Goal: Information Seeking & Learning: Check status

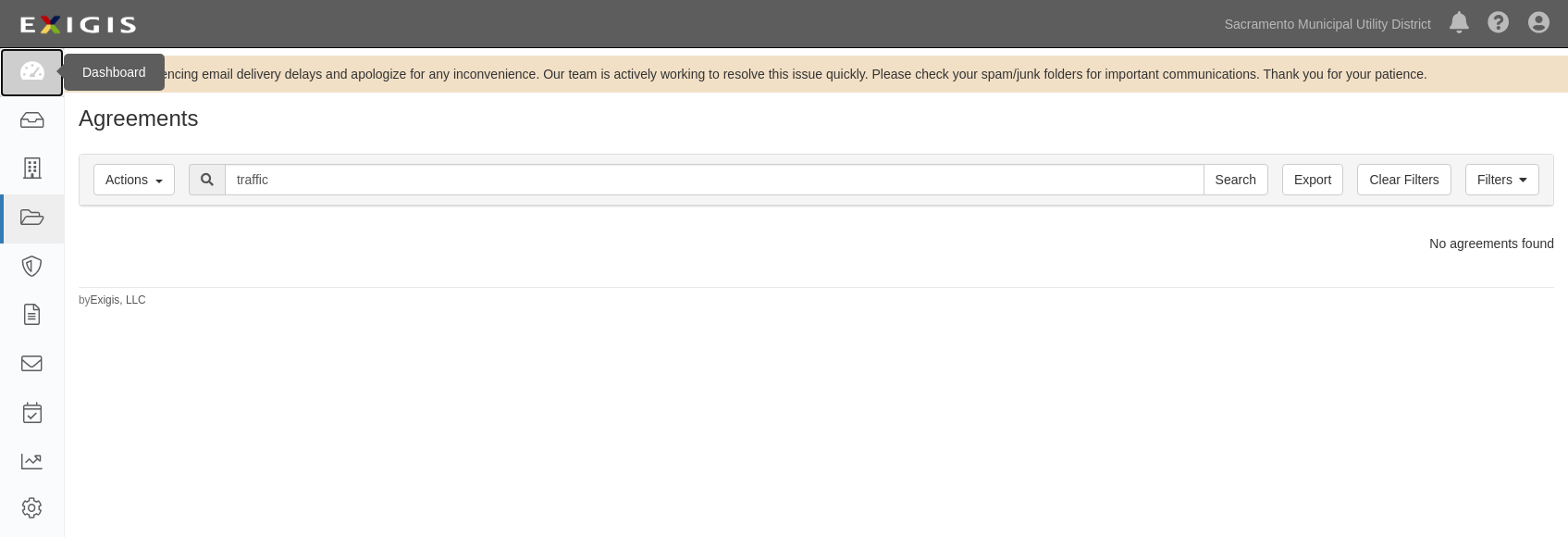
click at [27, 81] on icon at bounding box center [31, 72] width 25 height 22
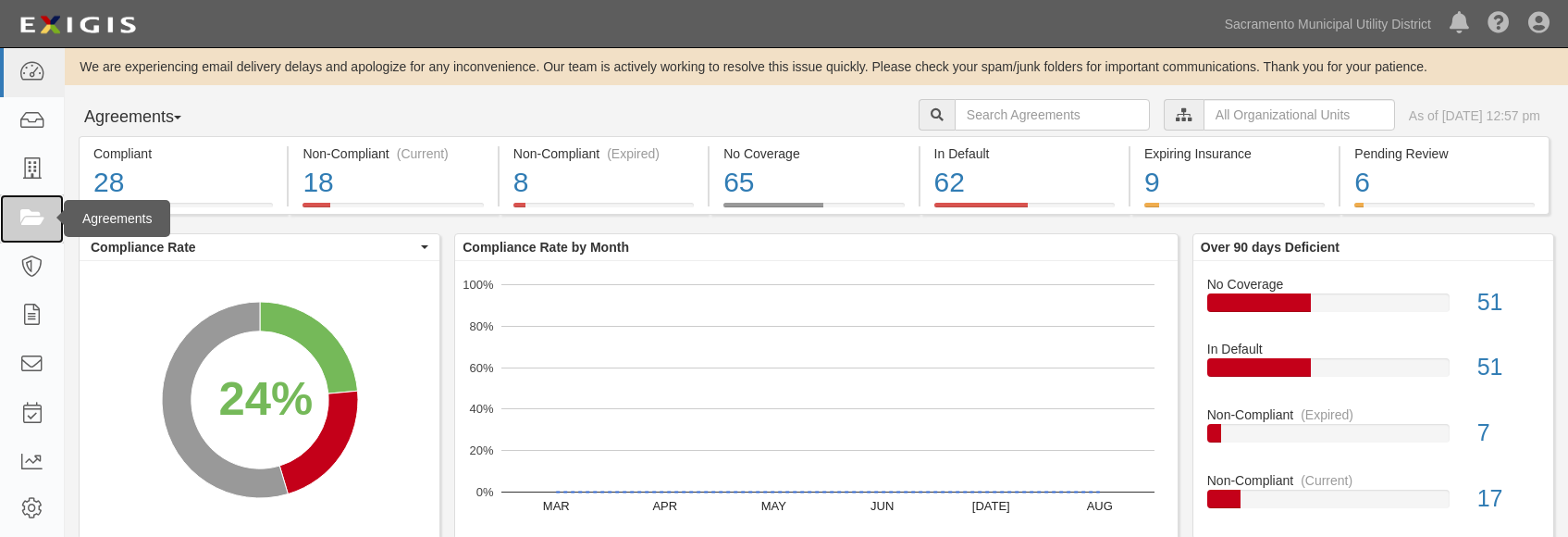
click at [29, 217] on icon at bounding box center [31, 219] width 25 height 22
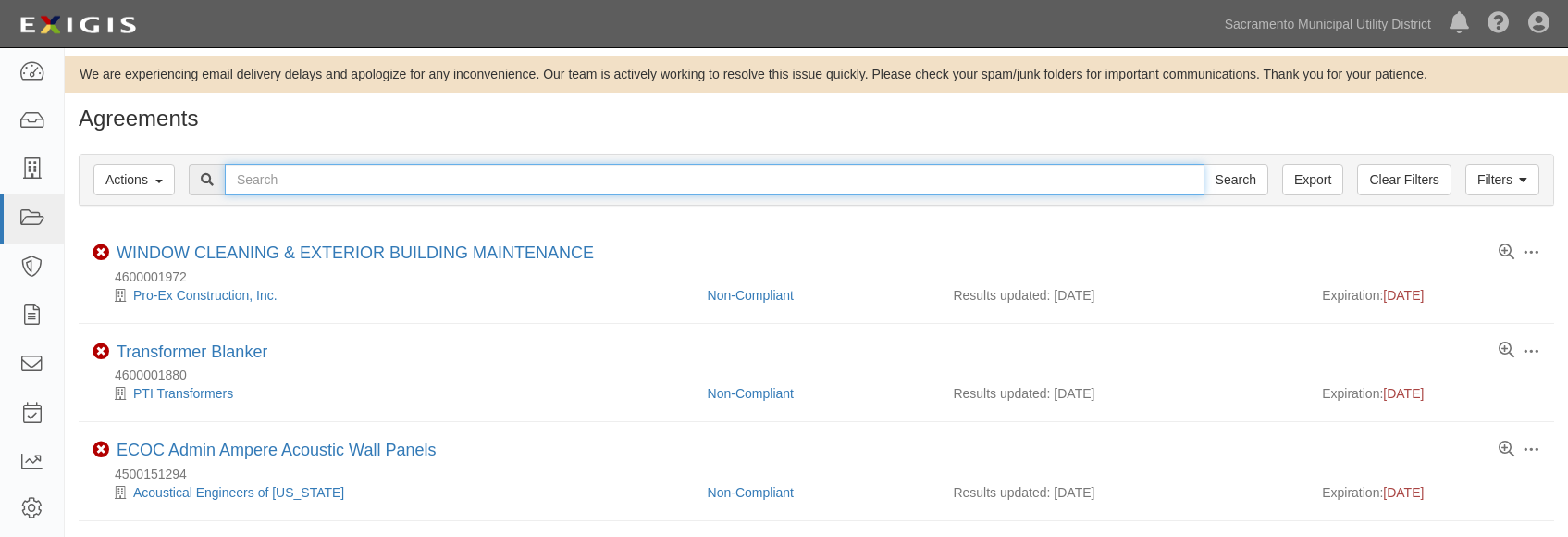
click at [250, 167] on input "text" at bounding box center [715, 179] width 980 height 31
paste input "4600001999"
type input "4600001999"
click at [1204, 163] on input "Search" at bounding box center [1236, 179] width 65 height 31
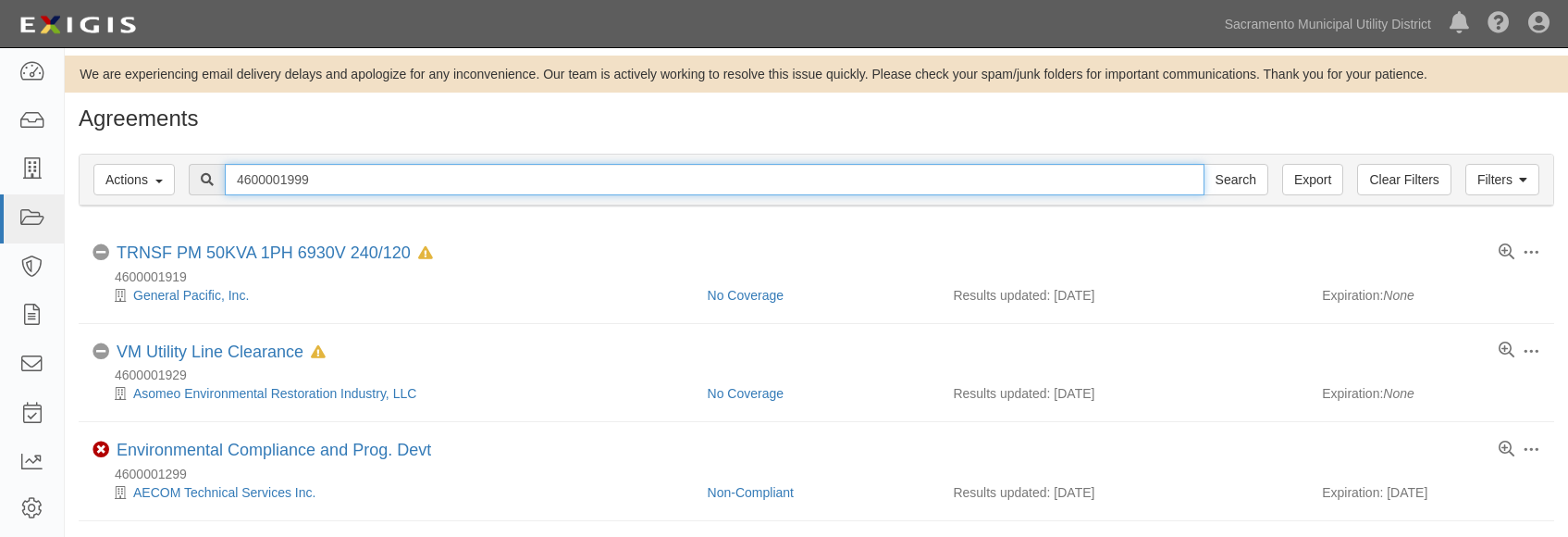
click at [328, 172] on input "4600001999" at bounding box center [715, 179] width 980 height 31
drag, startPoint x: 341, startPoint y: 174, endPoint x: 302, endPoint y: 177, distance: 39.1
click at [302, 177] on input "4600001999" at bounding box center [715, 179] width 980 height 31
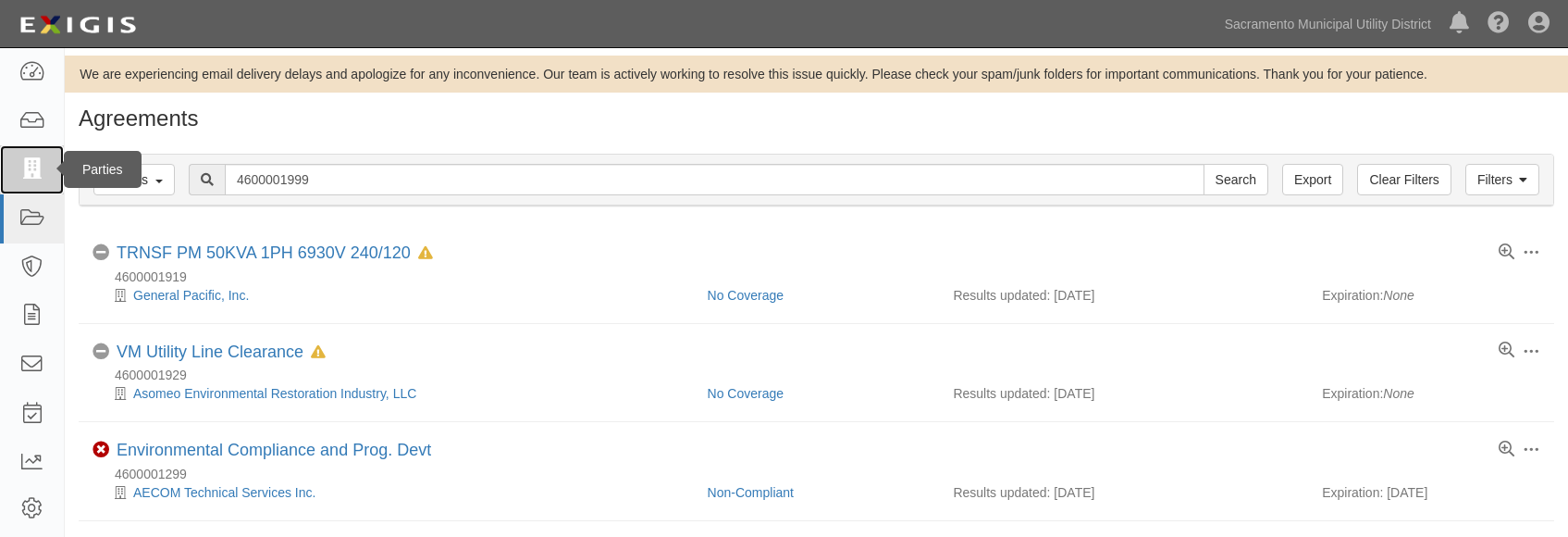
click at [44, 182] on link at bounding box center [31, 170] width 64 height 49
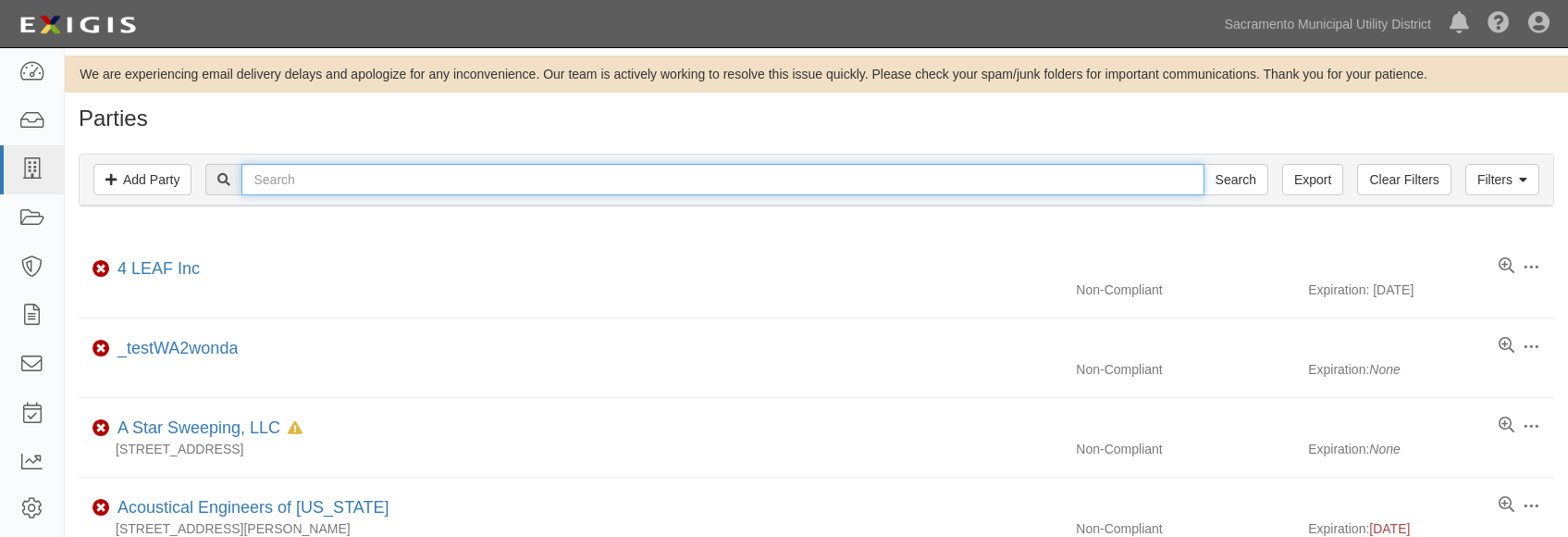
click at [345, 182] on input "text" at bounding box center [723, 179] width 963 height 31
type input "capitol barricade"
click at [1204, 163] on input "Search" at bounding box center [1236, 179] width 65 height 31
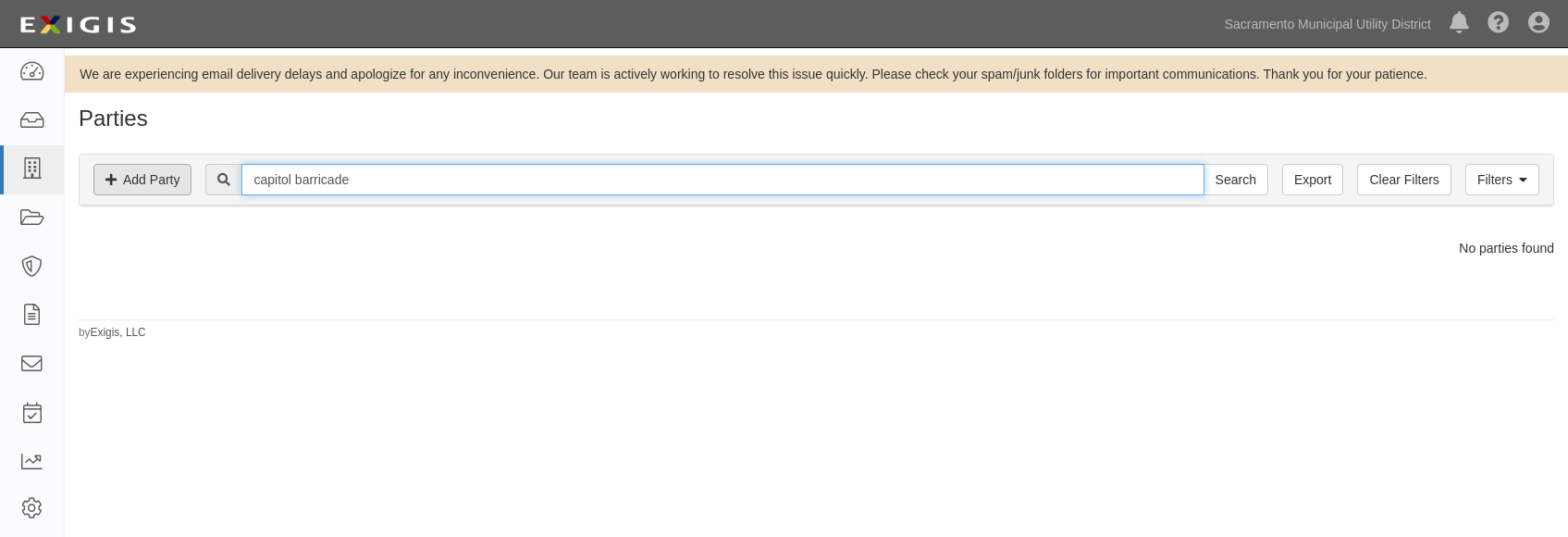
drag, startPoint x: 374, startPoint y: 176, endPoint x: 94, endPoint y: 174, distance: 280.0
click at [94, 174] on div "Filters Add Party Clear Filters Export capitol barricade Search Filters" at bounding box center [816, 180] width 1474 height 51
type input "capitol"
click at [1204, 163] on input "Search" at bounding box center [1236, 179] width 65 height 31
click at [305, 175] on input "capitol" at bounding box center [723, 179] width 963 height 31
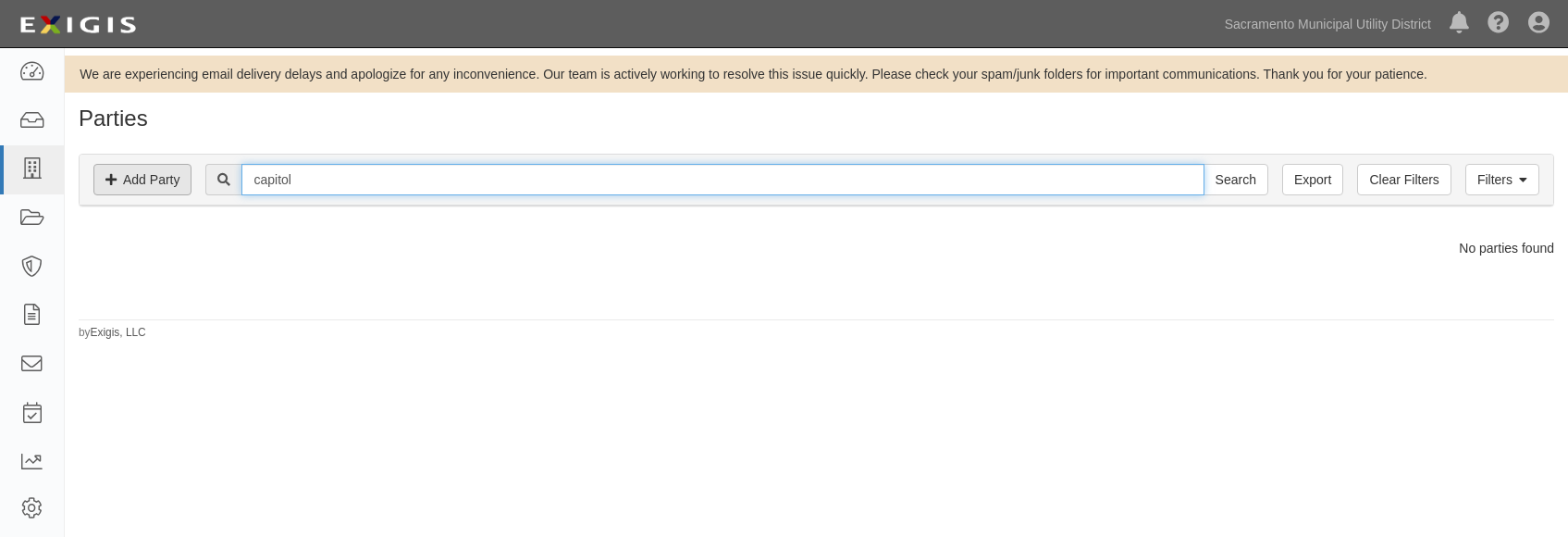
drag, startPoint x: 324, startPoint y: 176, endPoint x: 190, endPoint y: 174, distance: 134.0
click at [186, 179] on div "Filters Add Party Clear Filters Export capitol Search Filters" at bounding box center [816, 180] width 1474 height 51
type input "traffic management"
click at [1204, 163] on input "Search" at bounding box center [1236, 179] width 65 height 31
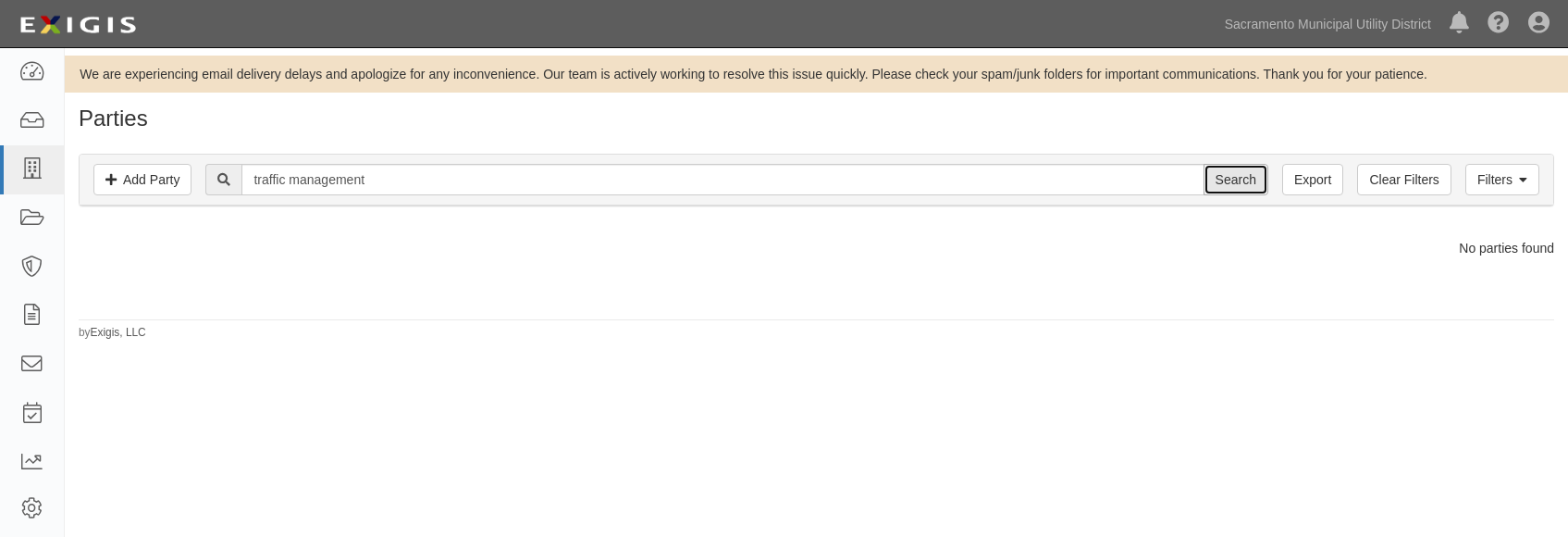
click at [1223, 179] on input "Search" at bounding box center [1236, 179] width 65 height 31
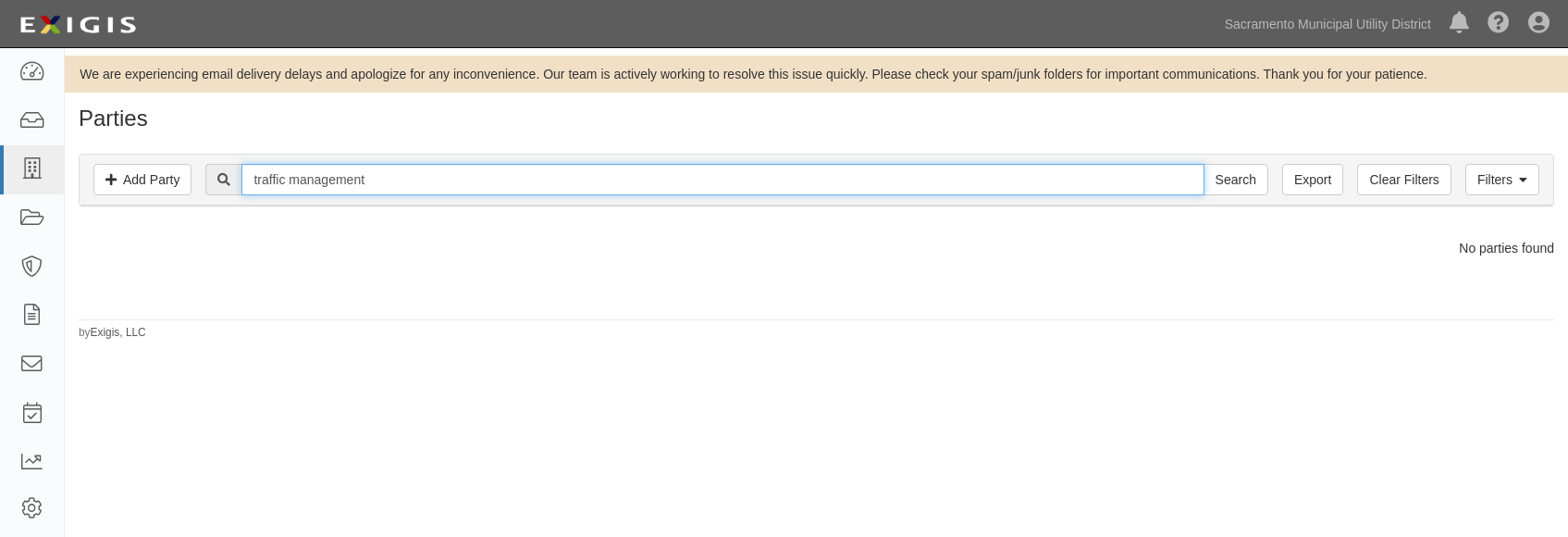
click at [293, 186] on input "traffic management" at bounding box center [723, 179] width 963 height 31
drag, startPoint x: 403, startPoint y: 181, endPoint x: 181, endPoint y: 176, distance: 222.1
click at [181, 176] on div "Filters Add Party Clear Filters Export traffic management Search Filters" at bounding box center [816, 180] width 1474 height 51
type input "AWP"
click at [1204, 163] on input "Search" at bounding box center [1236, 179] width 65 height 31
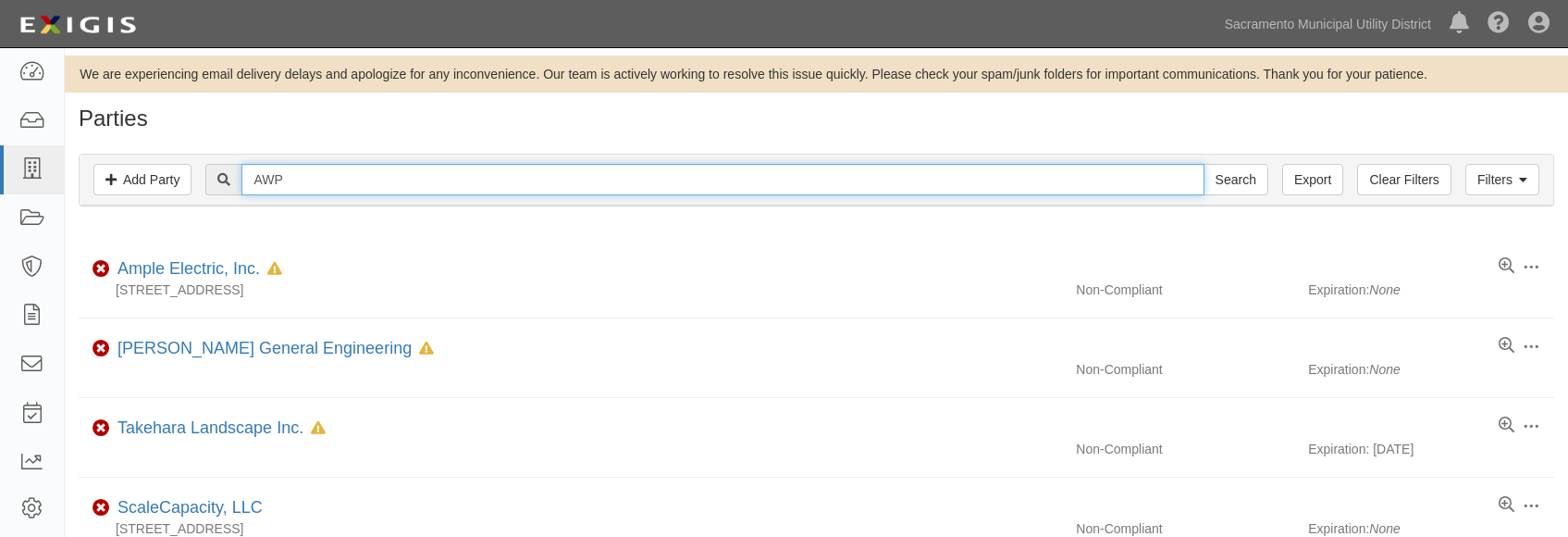
click at [310, 185] on input "AWP" at bounding box center [723, 179] width 963 height 31
drag, startPoint x: 322, startPoint y: 185, endPoint x: 183, endPoint y: 183, distance: 139.0
click at [183, 183] on div "Filters Add Party Clear Filters Export AWP Search Filters" at bounding box center [816, 180] width 1474 height 51
type input "greentek"
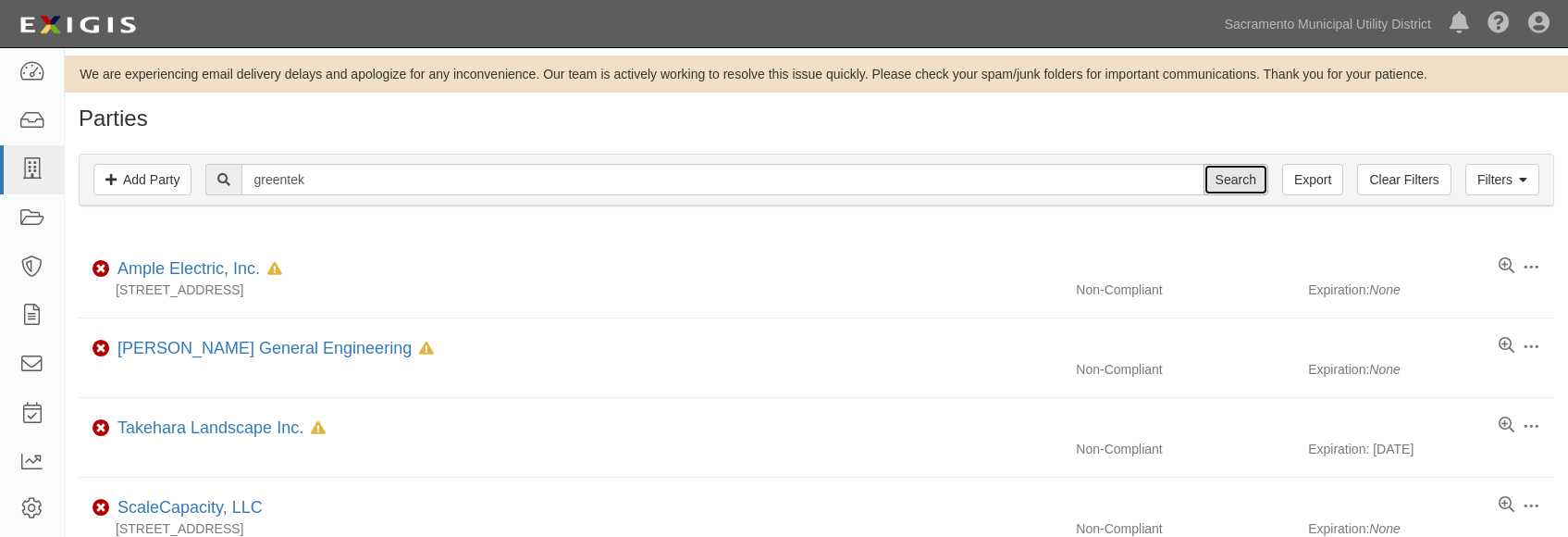
click at [1242, 183] on input "Search" at bounding box center [1236, 179] width 65 height 31
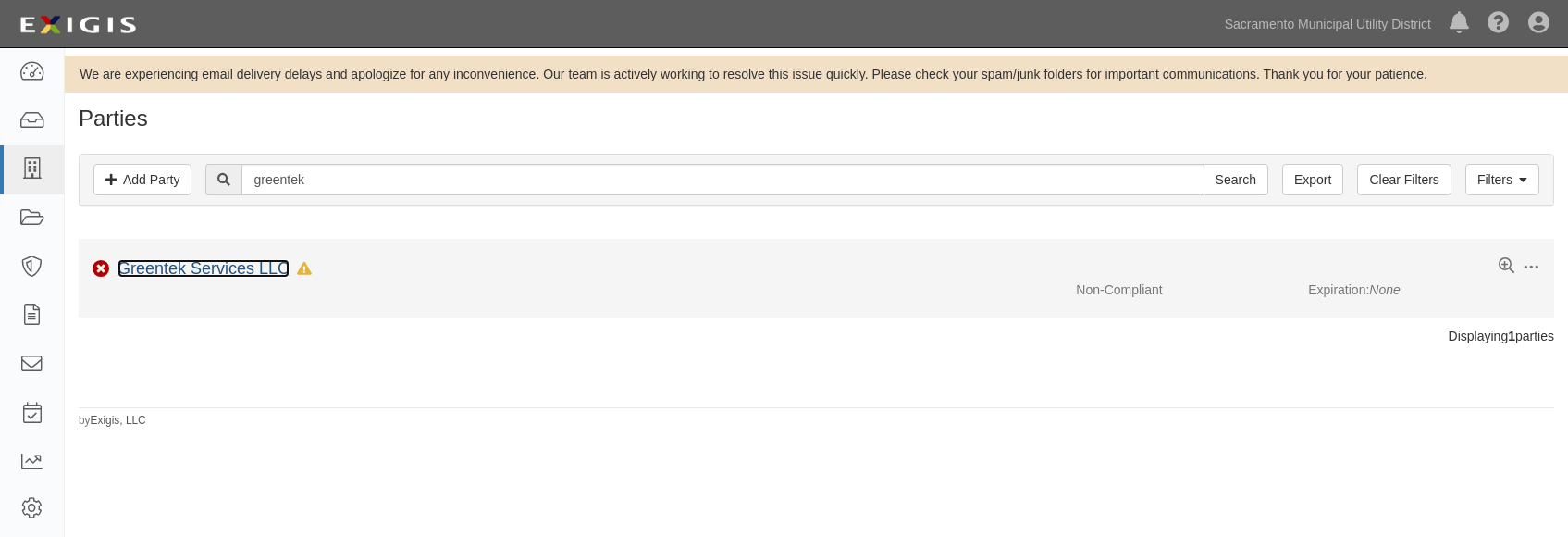
click at [224, 266] on link "Greentek Services LLC" at bounding box center [203, 268] width 172 height 19
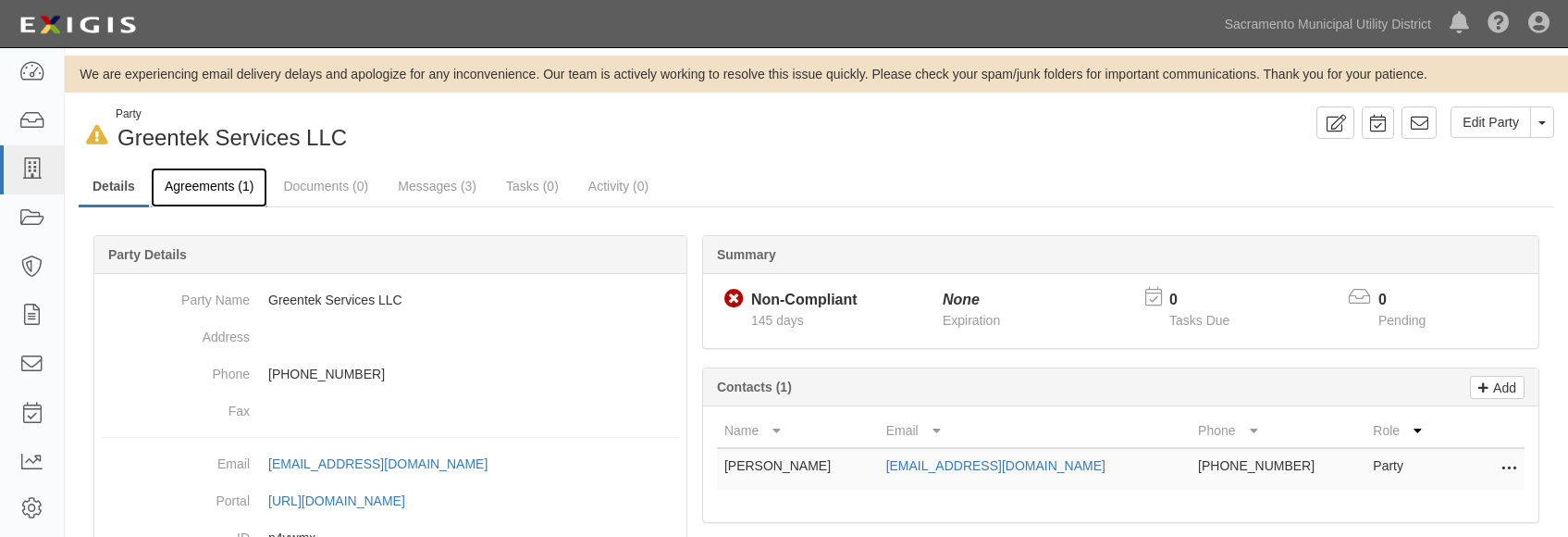
click at [223, 194] on link "Agreements (1)" at bounding box center [208, 187] width 116 height 40
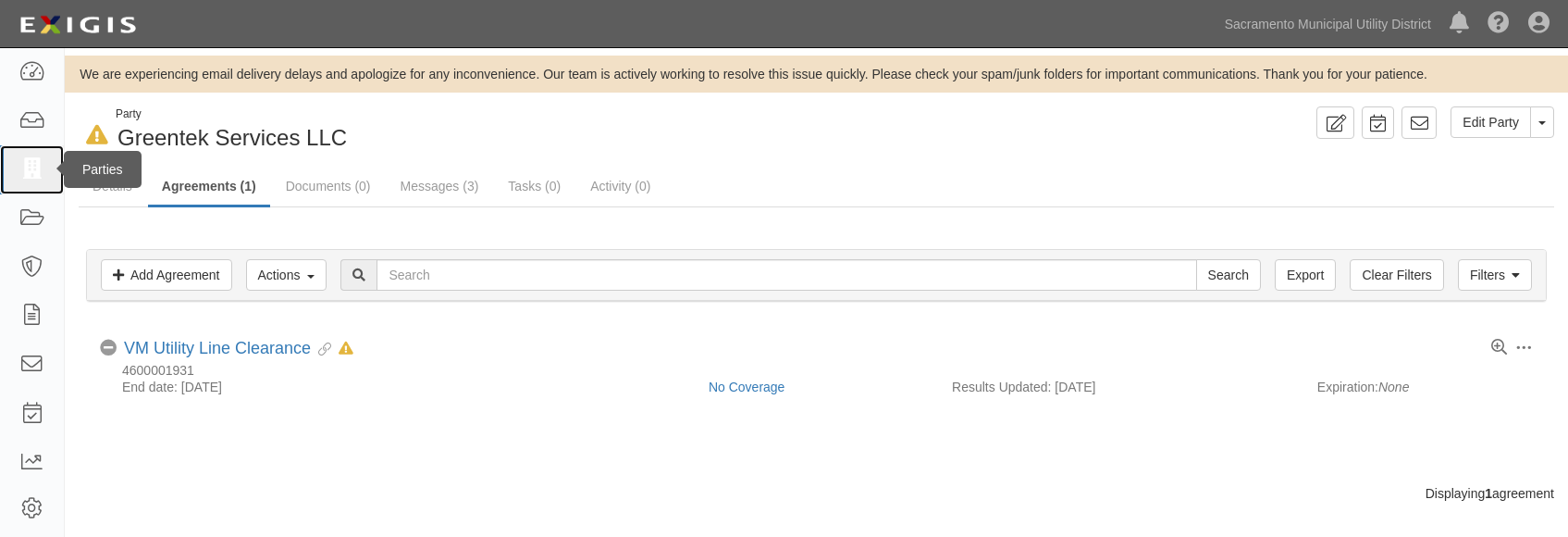
click at [22, 169] on icon at bounding box center [31, 170] width 25 height 22
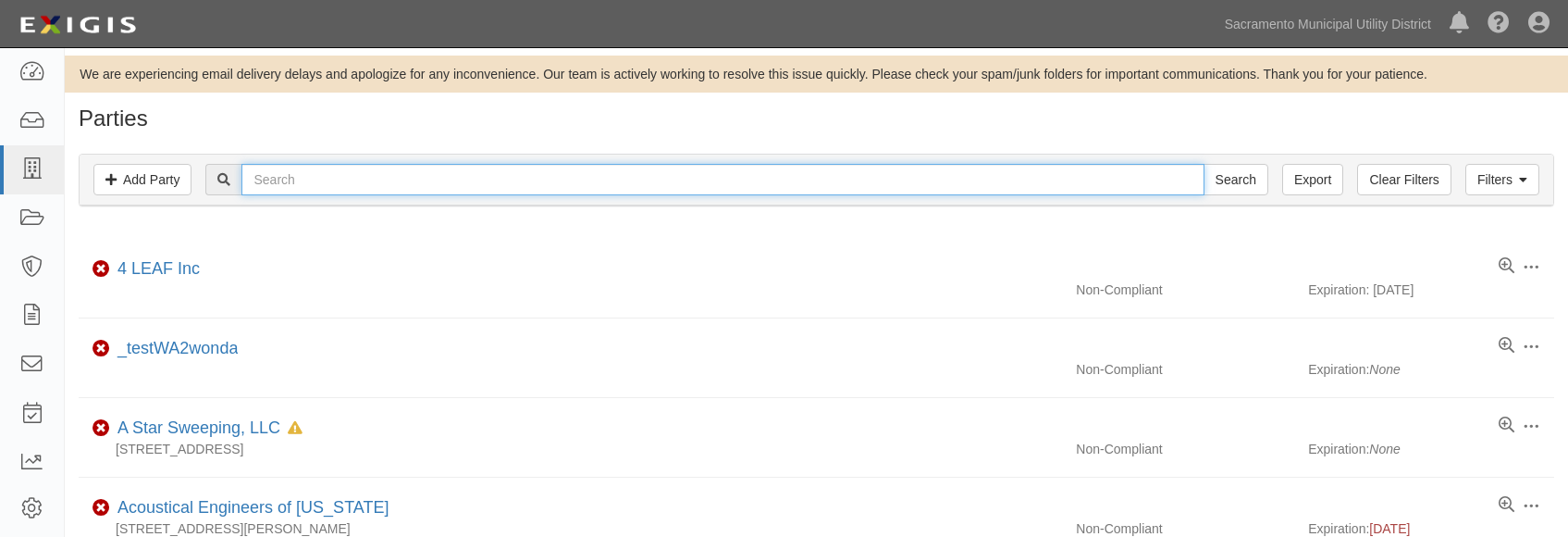
click at [291, 186] on input "text" at bounding box center [723, 179] width 963 height 31
type input "[PERSON_NAME]"
click at [1204, 163] on input "Search" at bounding box center [1236, 179] width 65 height 31
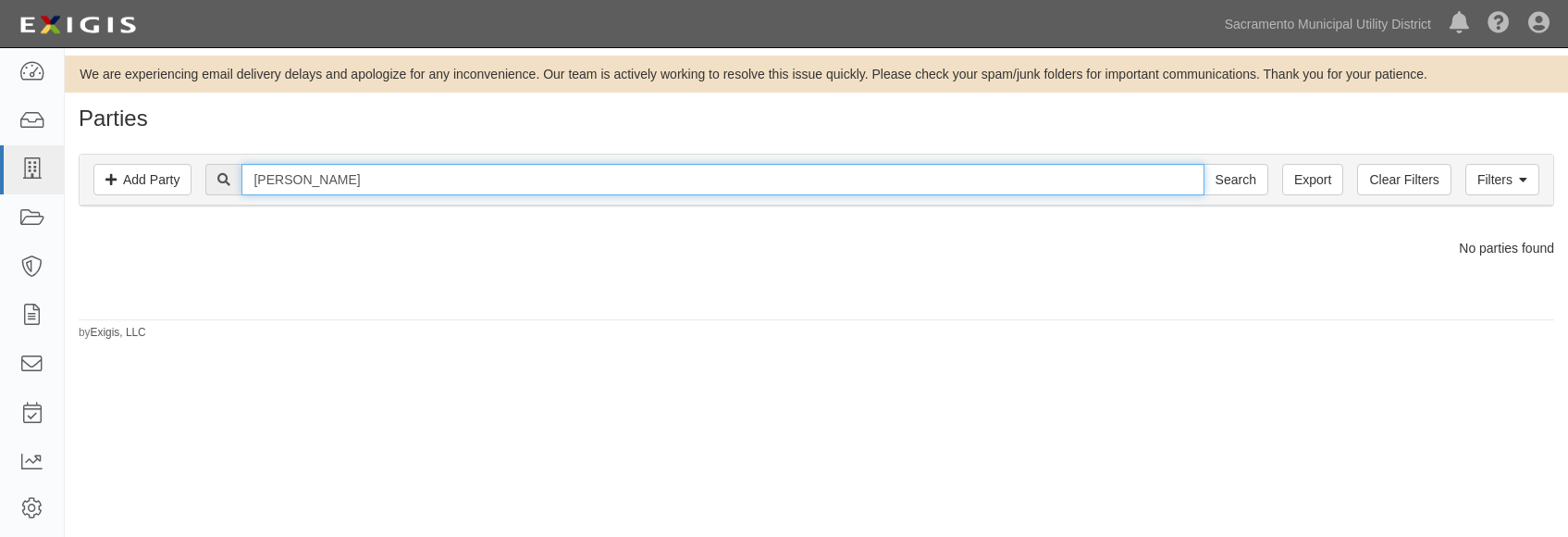
click at [300, 180] on input "chabot" at bounding box center [723, 179] width 963 height 31
drag, startPoint x: 329, startPoint y: 187, endPoint x: 171, endPoint y: 185, distance: 158.0
click at [170, 195] on div "Filters Add Party Clear Filters Export chabot Search Filters" at bounding box center [816, 180] width 1474 height 51
type input "IEC"
click at [1204, 163] on input "Search" at bounding box center [1236, 179] width 65 height 31
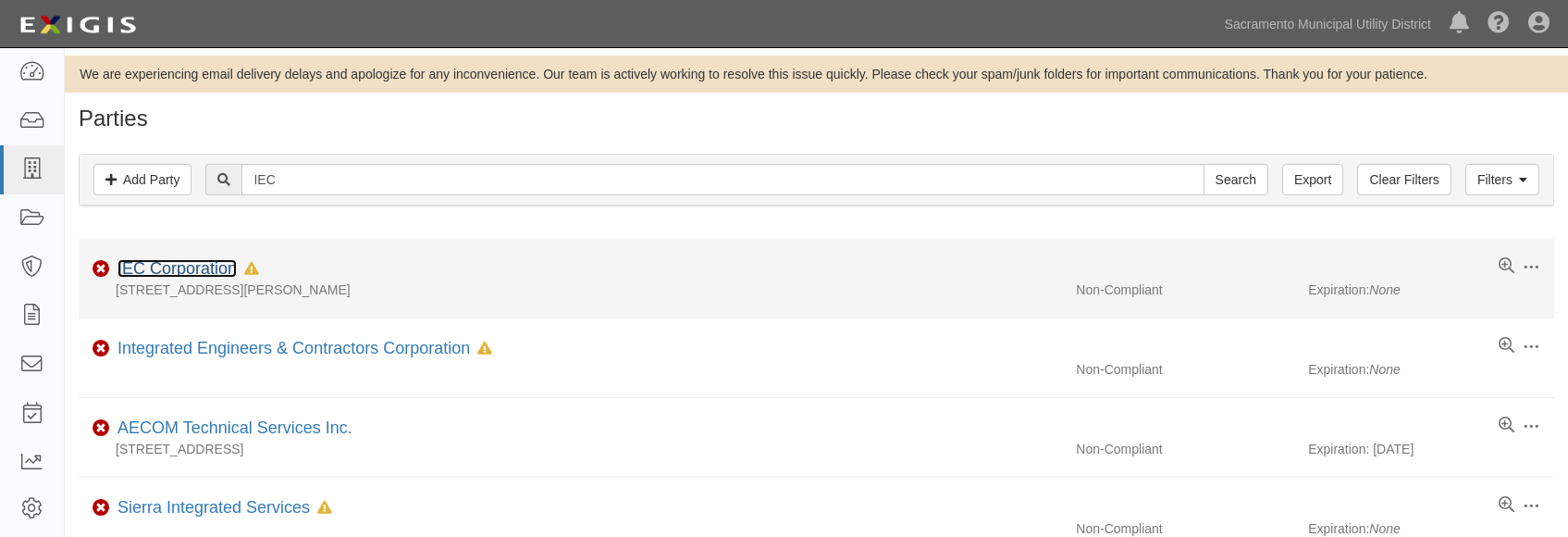
click at [180, 265] on link "IEC Corporation" at bounding box center [177, 268] width 119 height 19
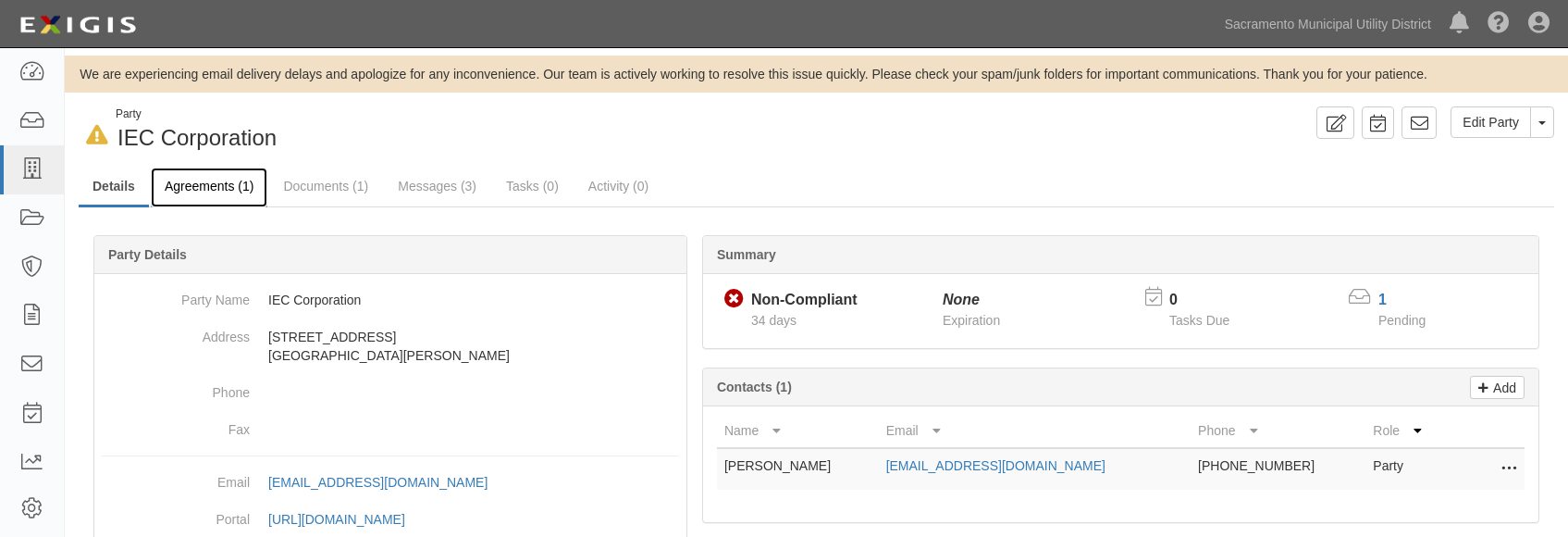
click at [216, 181] on link "Agreements (1)" at bounding box center [208, 187] width 116 height 40
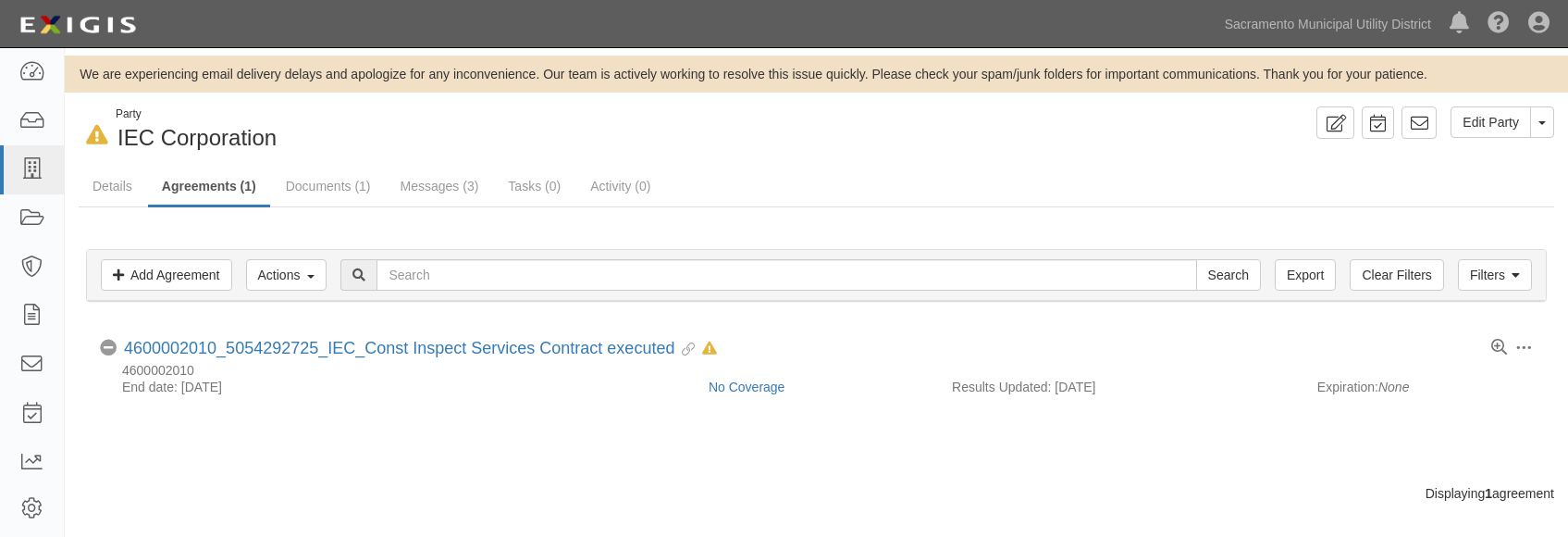
click at [436, 449] on div "Filters Add Agreement Actions Edit Tags Run Workflows Send Messages Clear Filte…" at bounding box center [816, 345] width 1476 height 277
click at [27, 214] on icon at bounding box center [31, 219] width 25 height 22
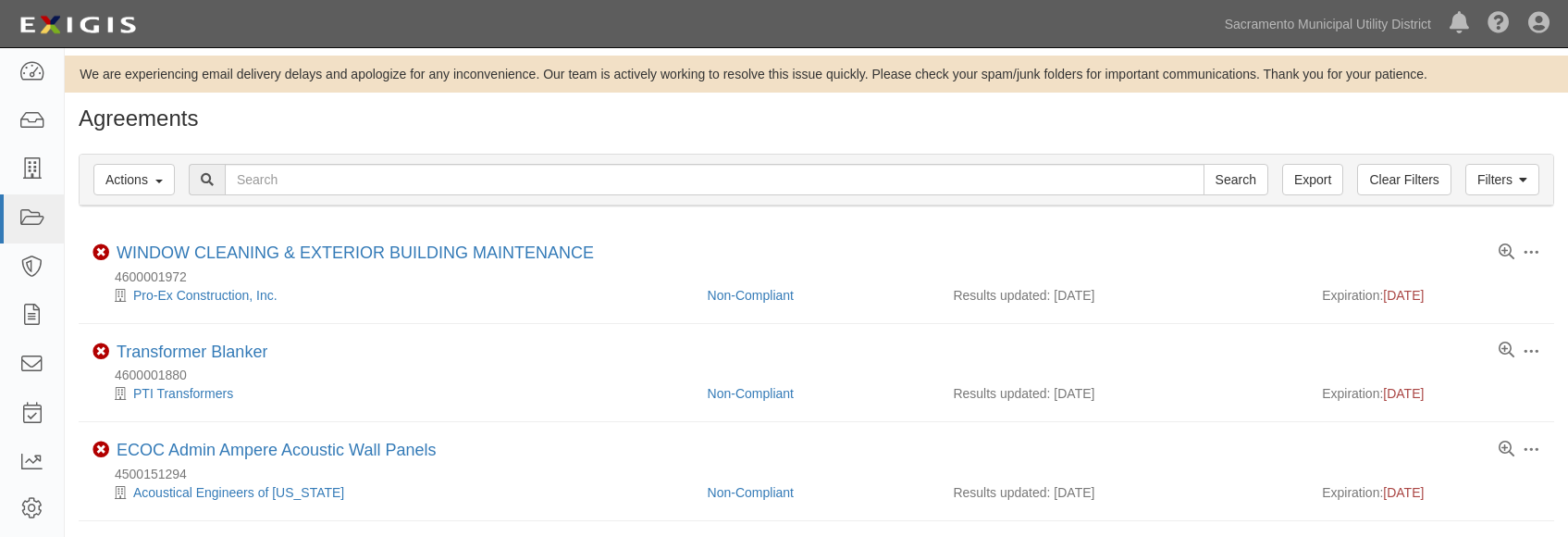
click at [279, 169] on input "text" at bounding box center [715, 179] width 980 height 31
type input "4600002011"
click at [1204, 163] on input "Search" at bounding box center [1236, 179] width 65 height 31
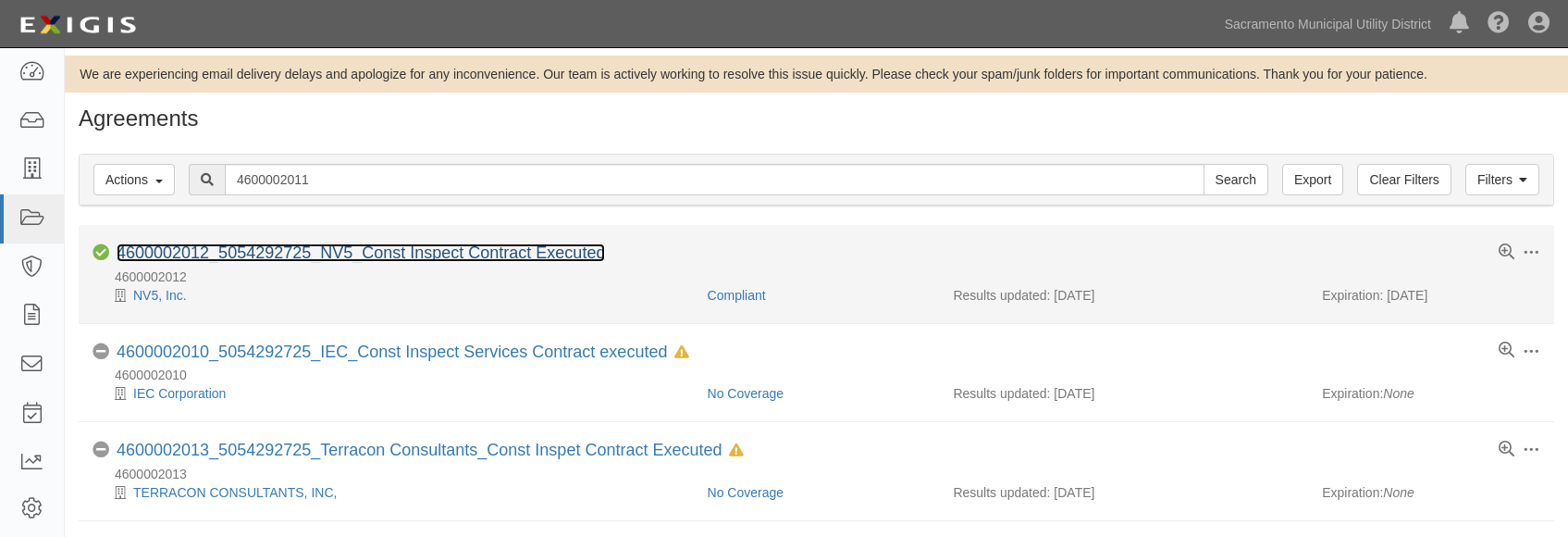
click at [316, 255] on link "4600002012_5054292725_NV5_Const Inspect Contract Executed" at bounding box center [360, 252] width 488 height 19
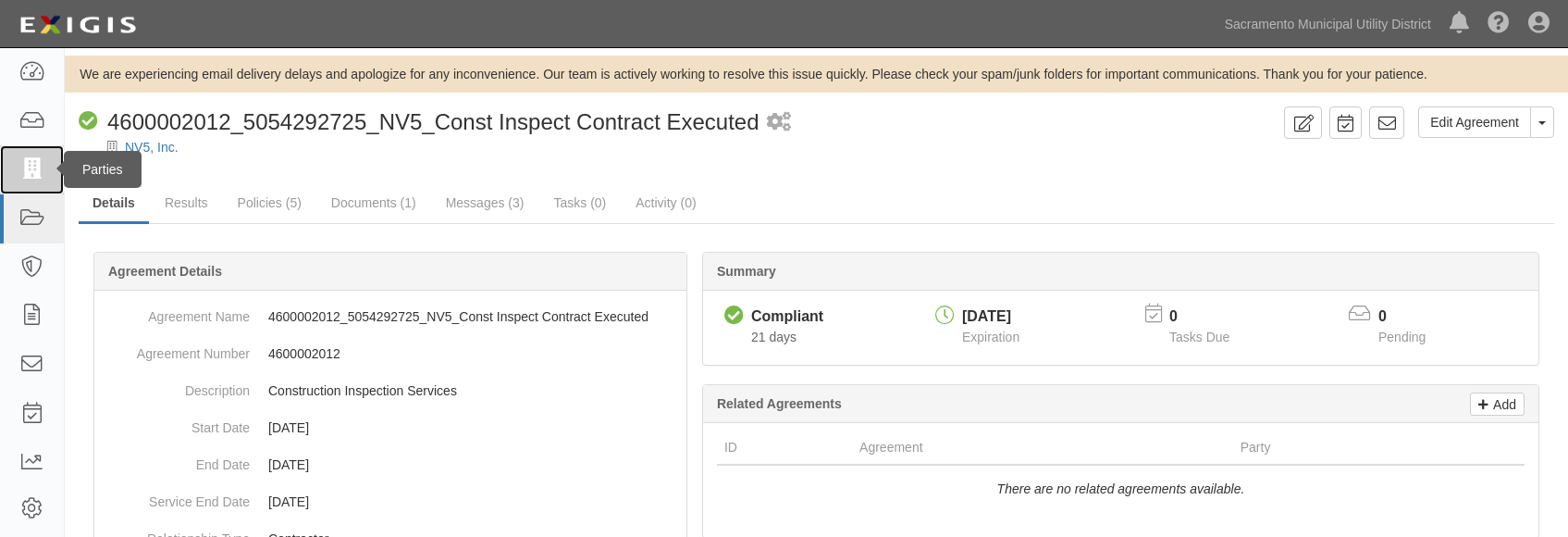
click at [25, 166] on icon at bounding box center [31, 170] width 25 height 22
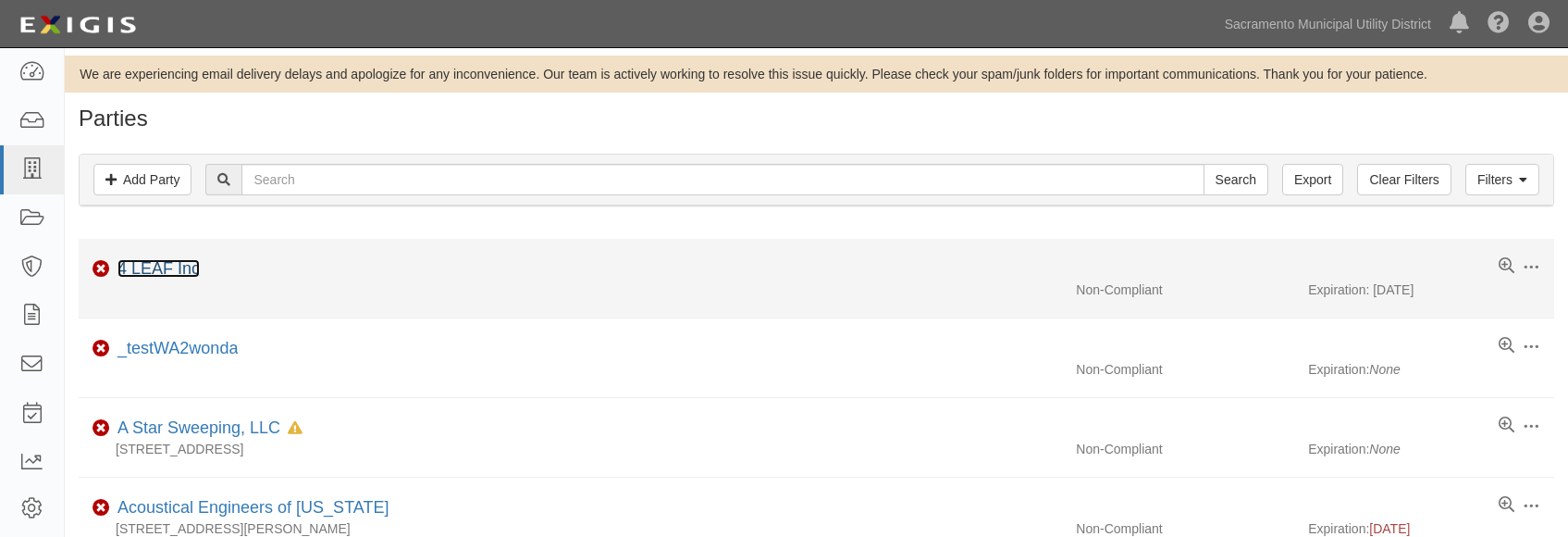
click at [166, 268] on link "4 LEAF Inc" at bounding box center [158, 268] width 82 height 19
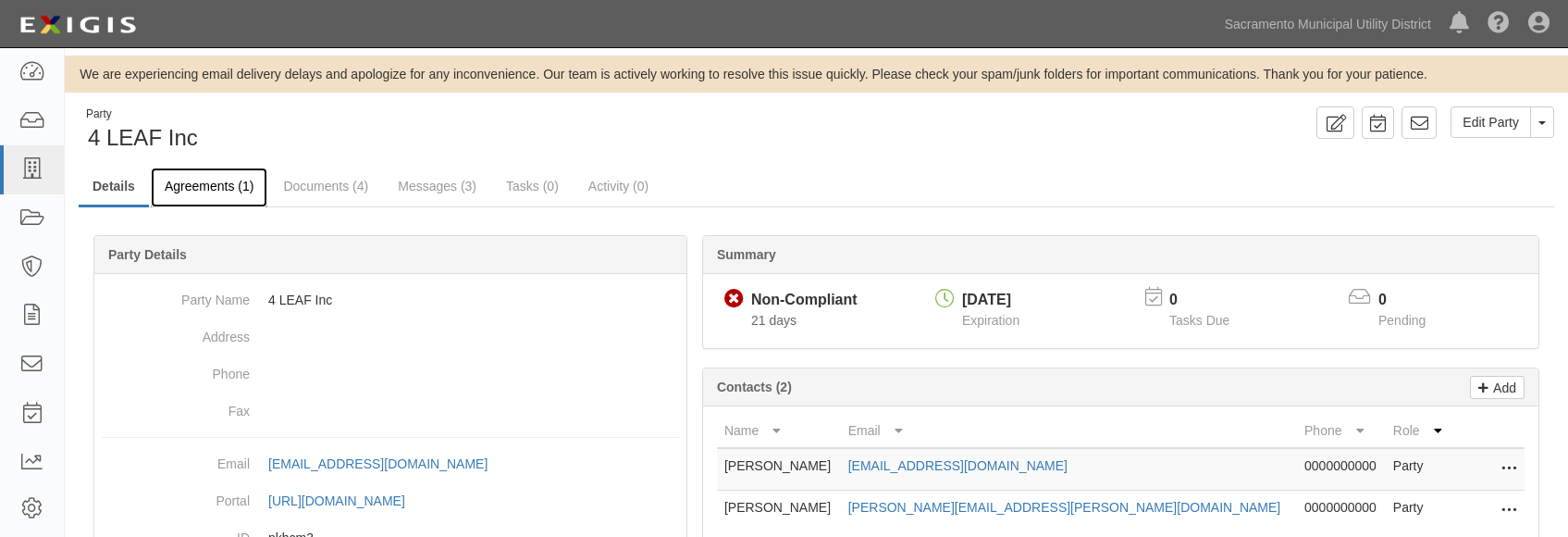
click at [233, 186] on link "Agreements (1)" at bounding box center [208, 187] width 116 height 40
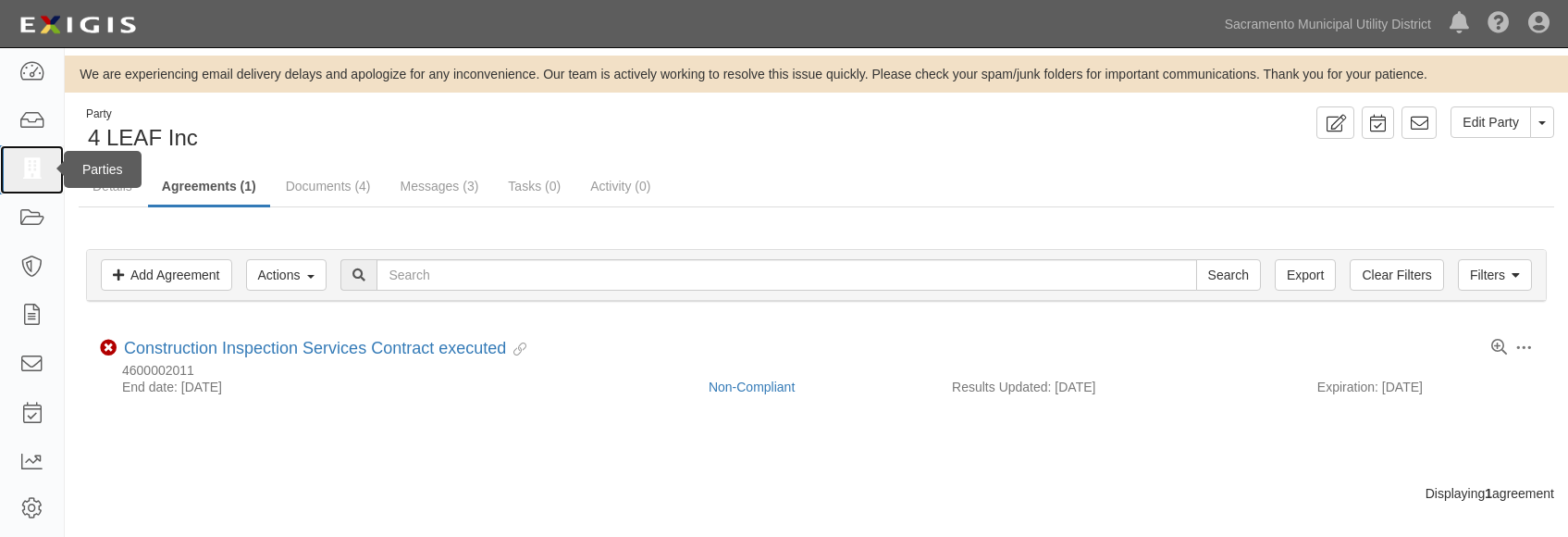
click at [38, 162] on icon at bounding box center [31, 170] width 25 height 22
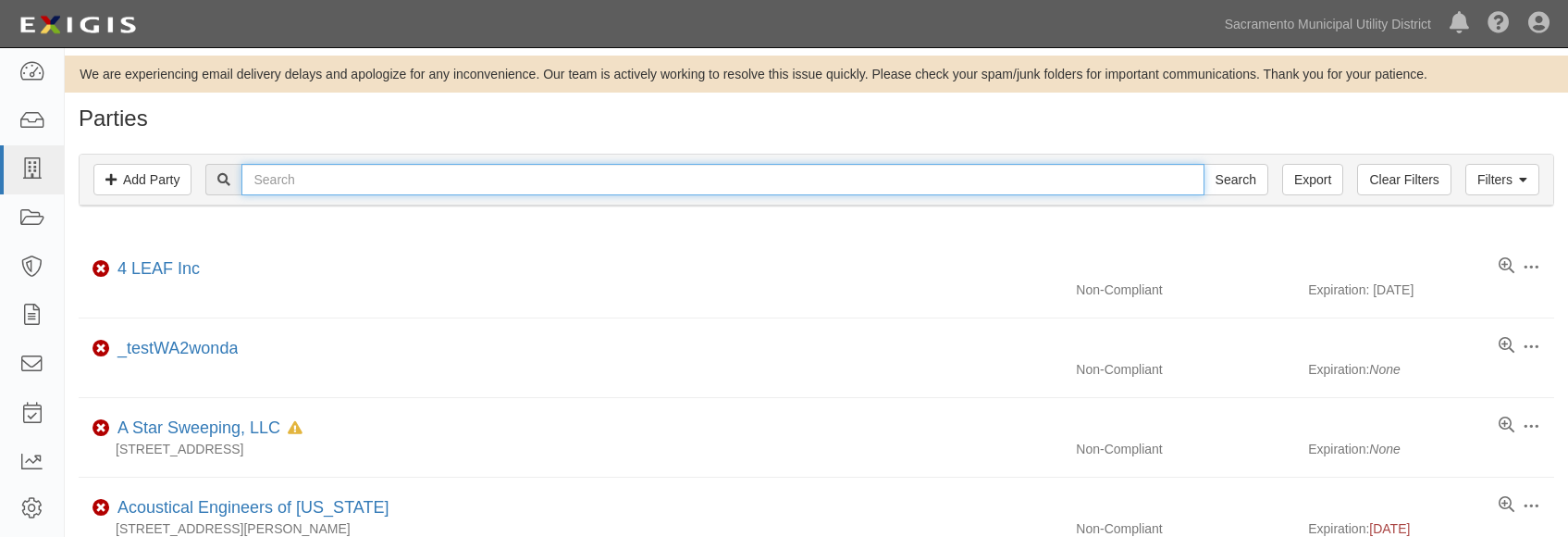
click at [365, 182] on input "text" at bounding box center [723, 179] width 963 height 31
type input "nv5"
click at [1204, 163] on input "Search" at bounding box center [1236, 179] width 65 height 31
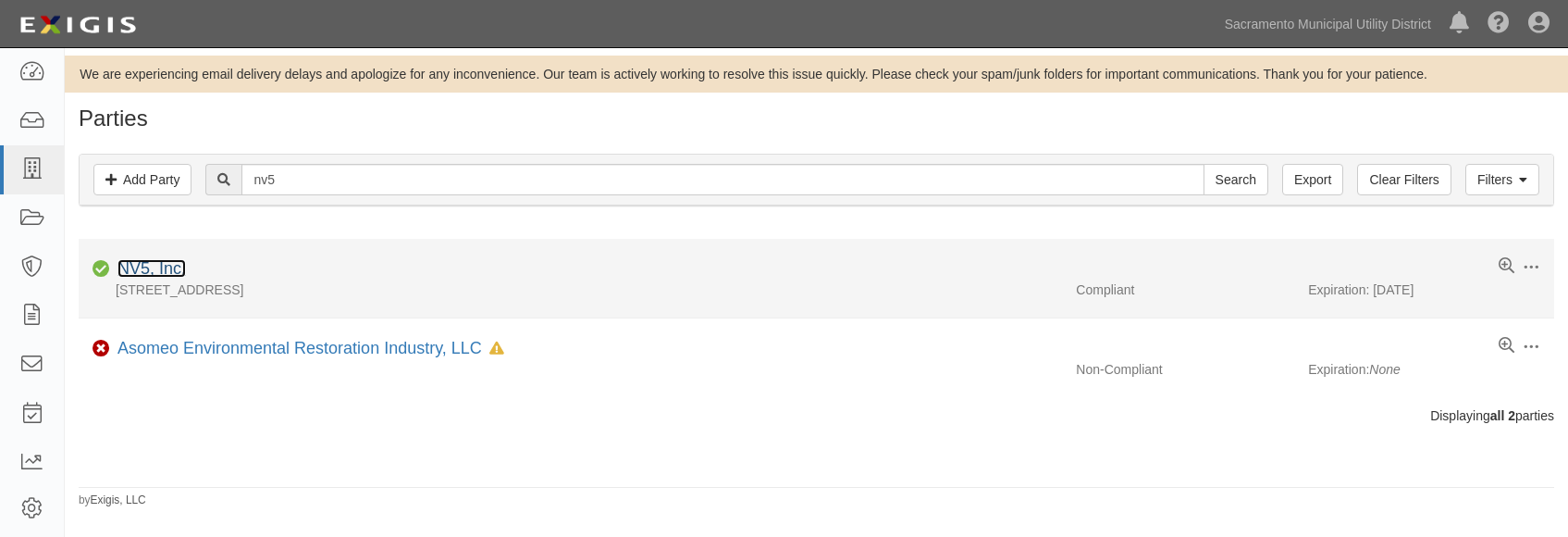
click at [162, 270] on link "NV5, Inc." at bounding box center [152, 268] width 68 height 19
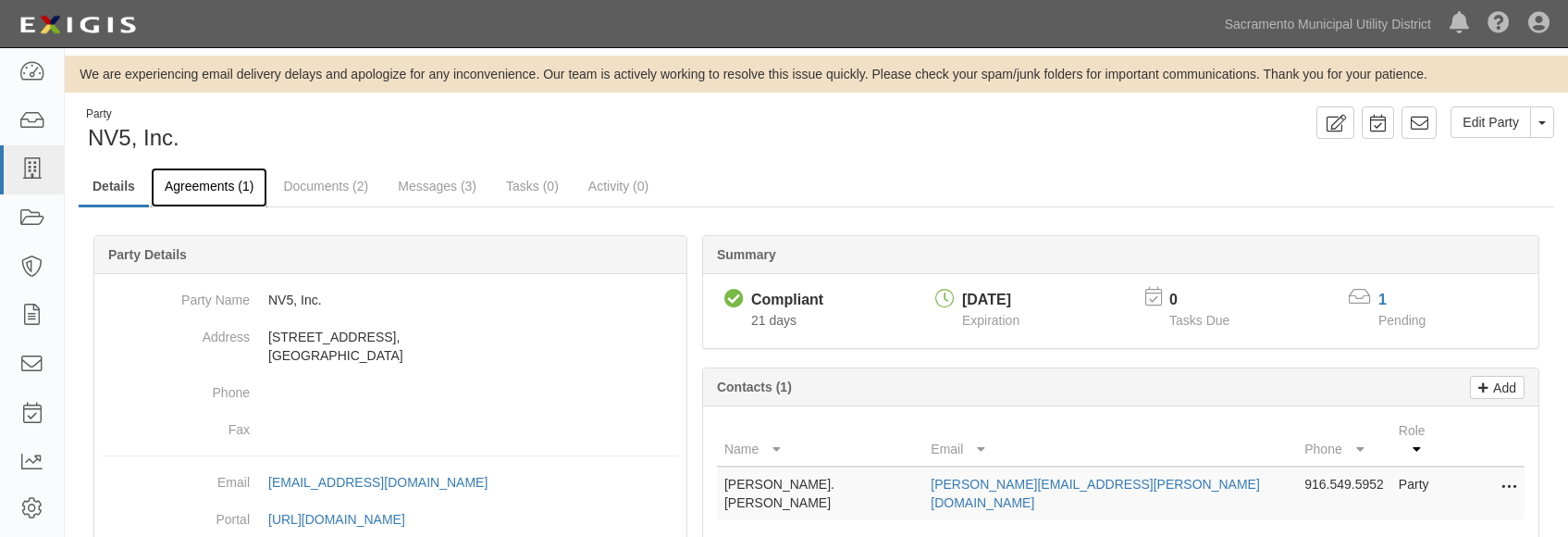
click at [230, 197] on link "Agreements (1)" at bounding box center [208, 187] width 116 height 40
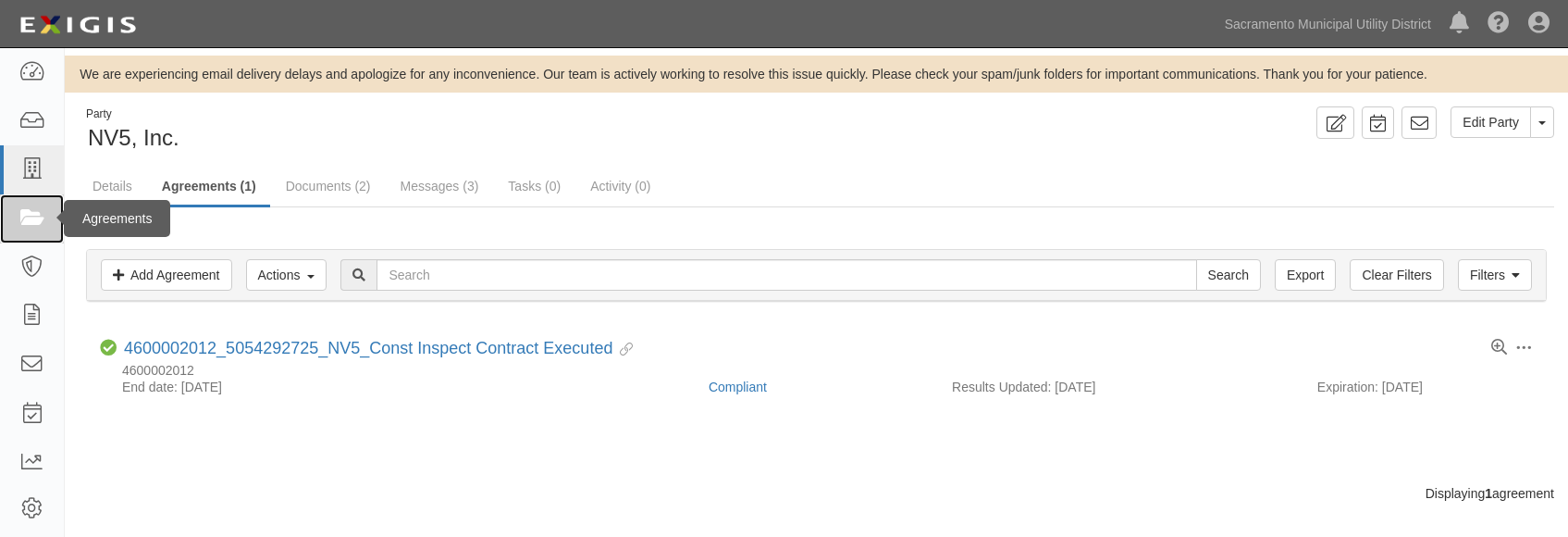
click at [25, 218] on icon at bounding box center [31, 219] width 25 height 22
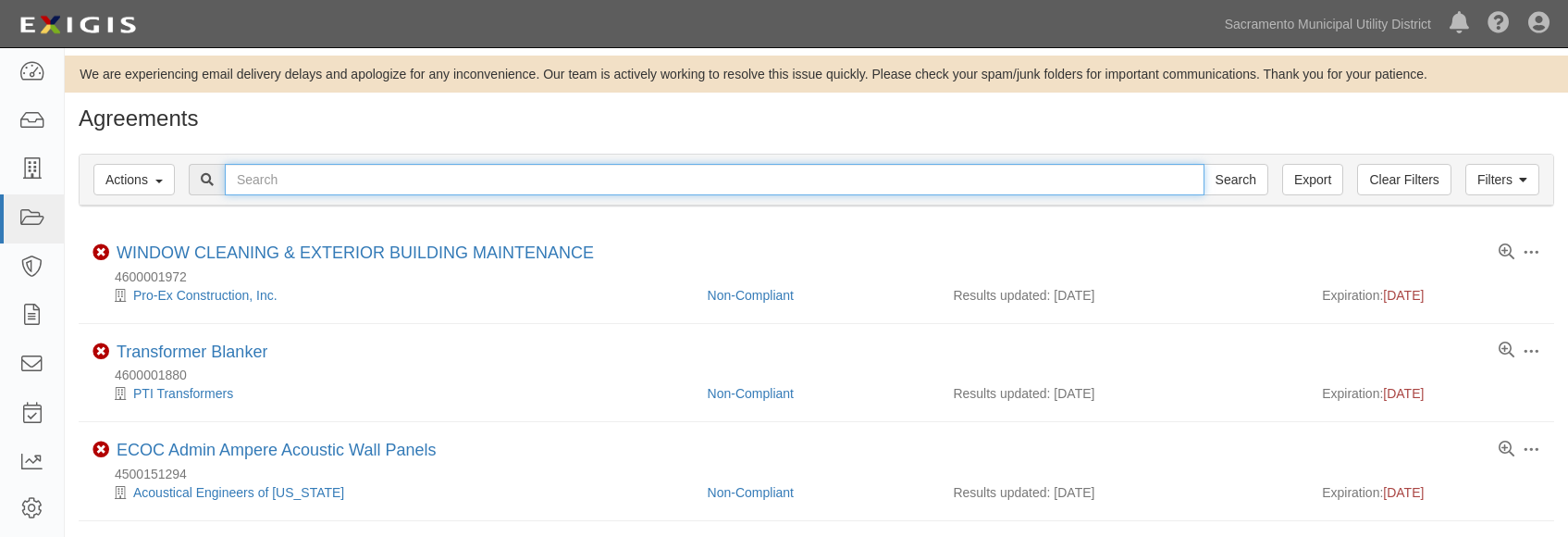
click at [268, 190] on input "text" at bounding box center [715, 179] width 980 height 31
paste input "4600002013"
type input "4600002013"
click at [1204, 163] on input "Search" at bounding box center [1236, 179] width 65 height 31
